Goal: Information Seeking & Learning: Learn about a topic

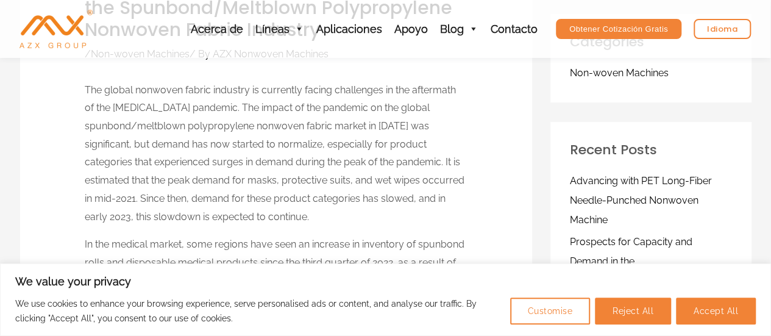
scroll to position [122, 0]
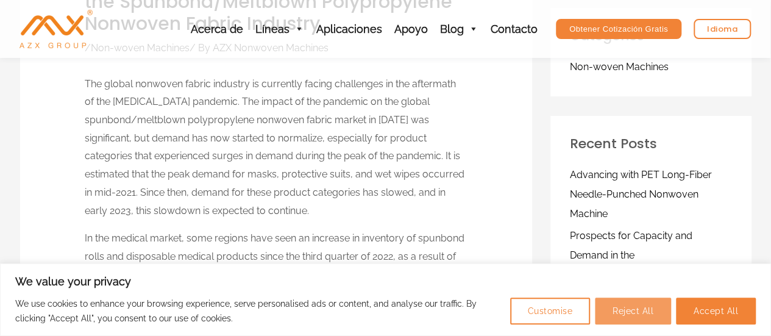
click at [609, 309] on button "Reject All" at bounding box center [633, 310] width 76 height 27
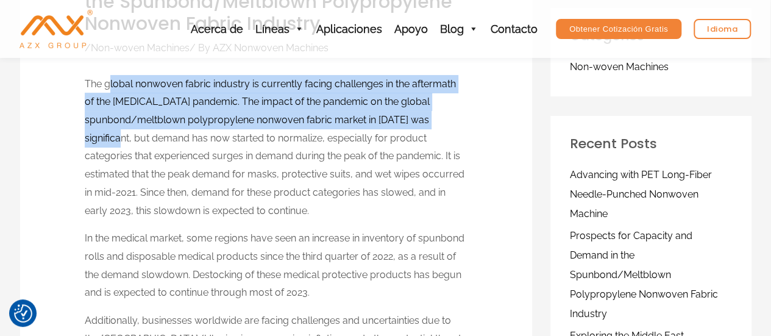
drag, startPoint x: 115, startPoint y: 90, endPoint x: 154, endPoint y: 140, distance: 63.7
click at [154, 140] on p "The global nonwoven fabric industry is currently facing challenges in the after…" at bounding box center [276, 147] width 382 height 145
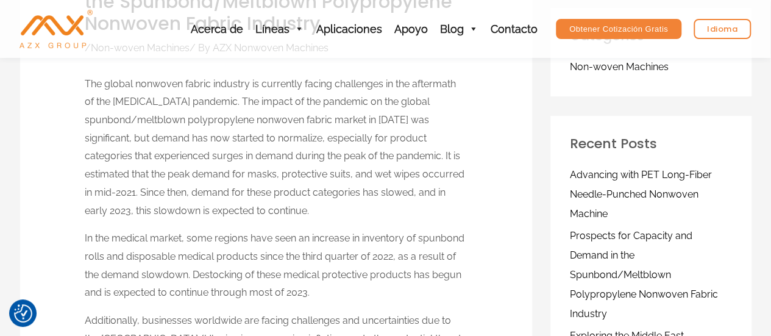
click at [348, 211] on p "The global nonwoven fabric industry is currently facing challenges in the after…" at bounding box center [276, 147] width 382 height 145
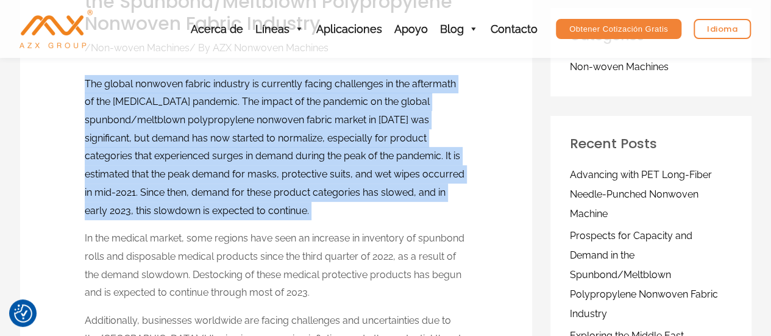
click at [348, 211] on p "The global nonwoven fabric industry is currently facing challenges in the after…" at bounding box center [276, 147] width 382 height 145
click at [358, 211] on p "The global nonwoven fabric industry is currently facing challenges in the after…" at bounding box center [276, 147] width 382 height 145
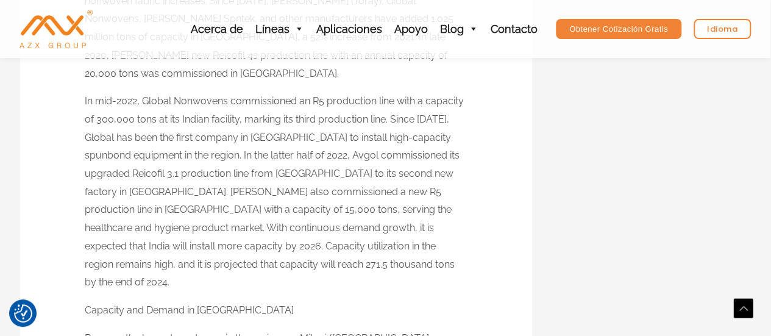
scroll to position [3046, 0]
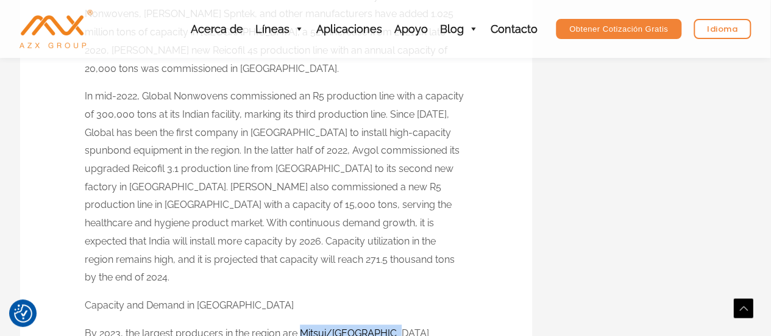
drag, startPoint x: 300, startPoint y: 98, endPoint x: 387, endPoint y: 96, distance: 87.8
